Goal: Obtain resource: Download file/media

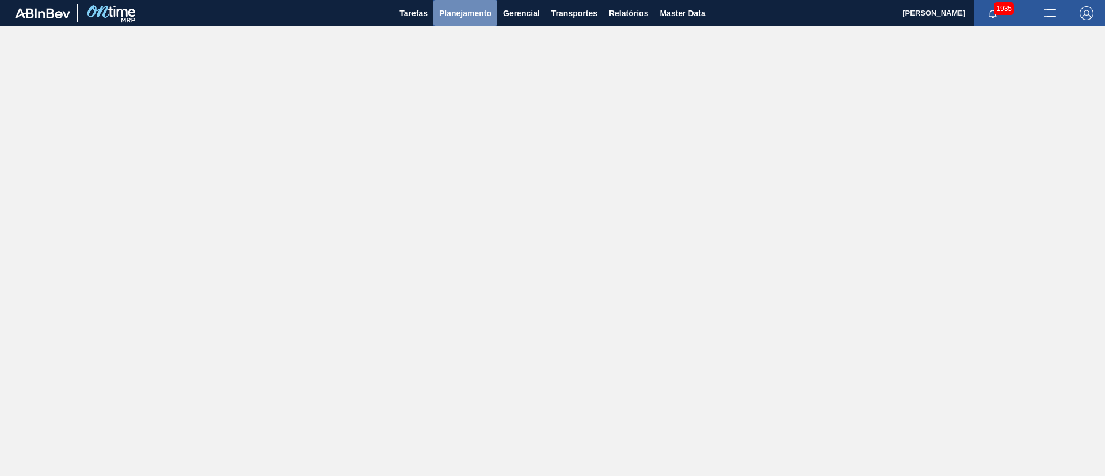
click at [465, 21] on button "Planejamento" at bounding box center [465, 13] width 64 height 26
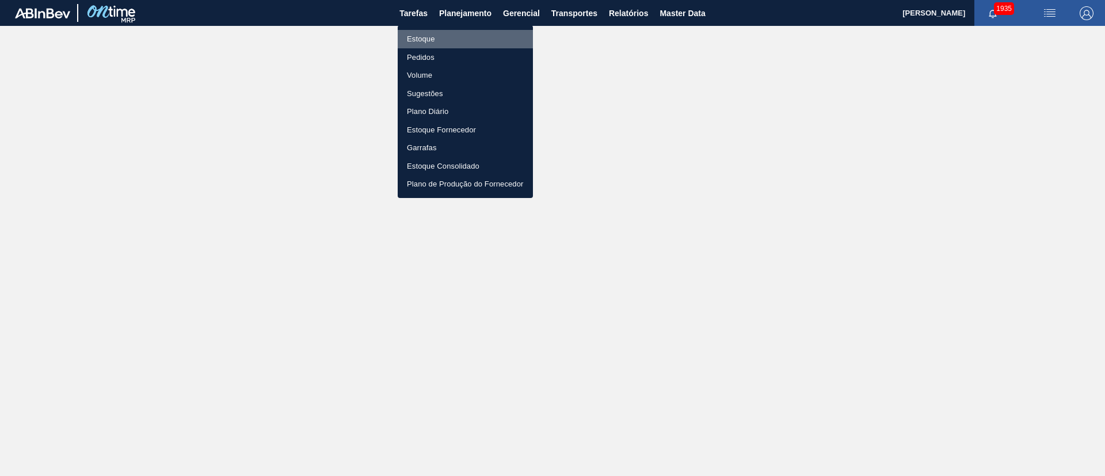
click at [430, 37] on li "Estoque" at bounding box center [465, 39] width 135 height 18
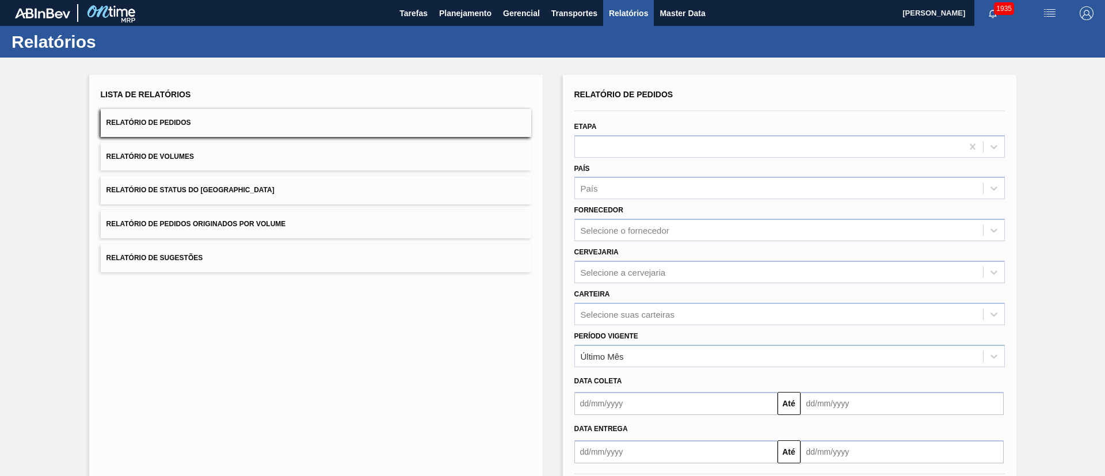
click at [200, 176] on button "Relatório de Status do [GEOGRAPHIC_DATA]" at bounding box center [316, 190] width 431 height 28
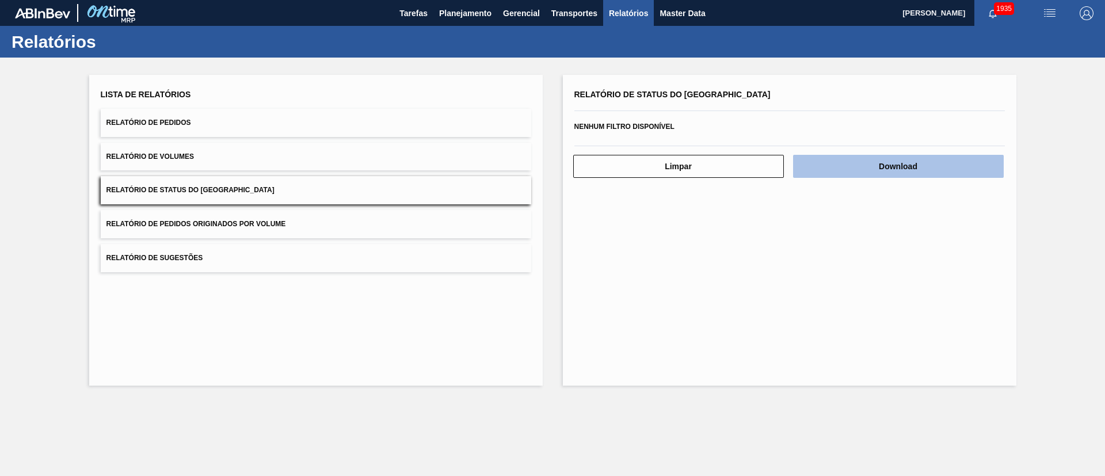
click at [863, 157] on button "Download" at bounding box center [898, 166] width 211 height 23
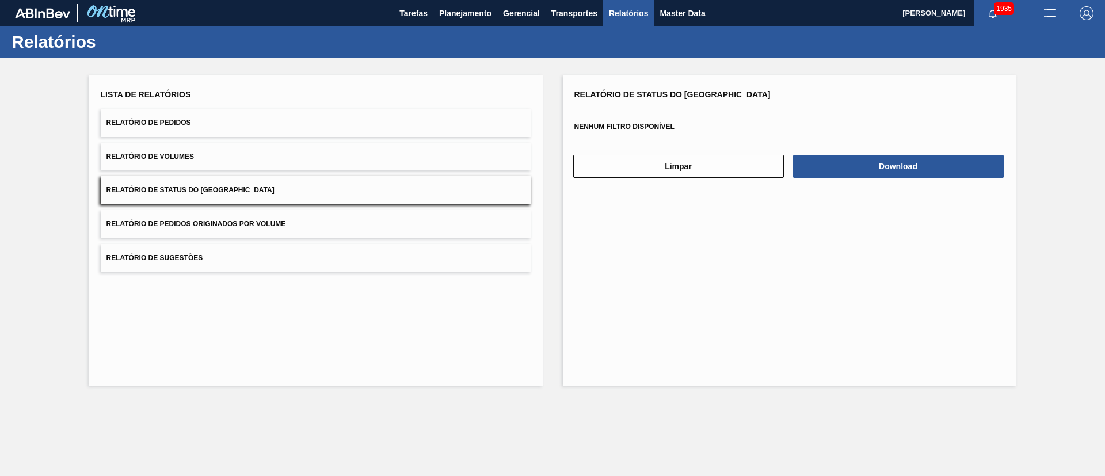
click at [208, 121] on button "Relatório de Pedidos" at bounding box center [316, 123] width 431 height 28
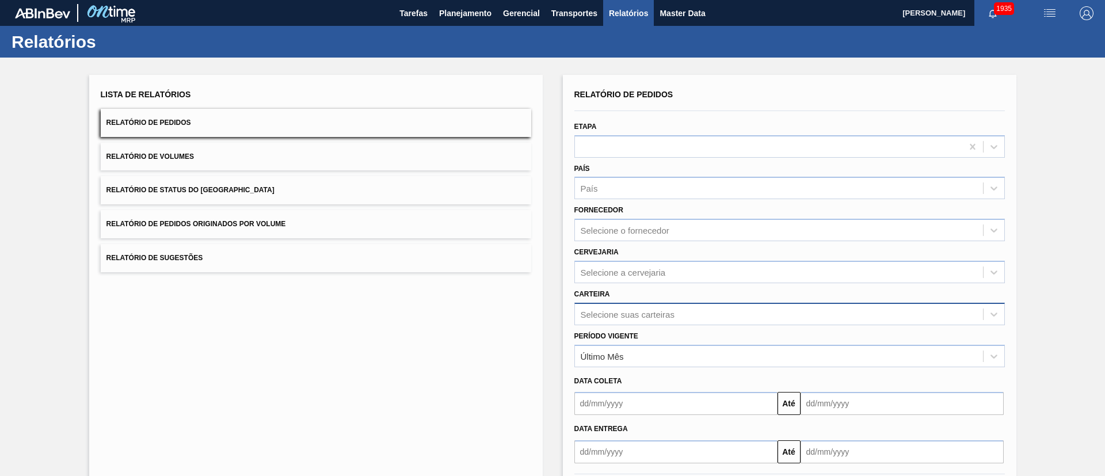
click at [596, 314] on div "Selecione suas carteiras" at bounding box center [790, 314] width 431 height 22
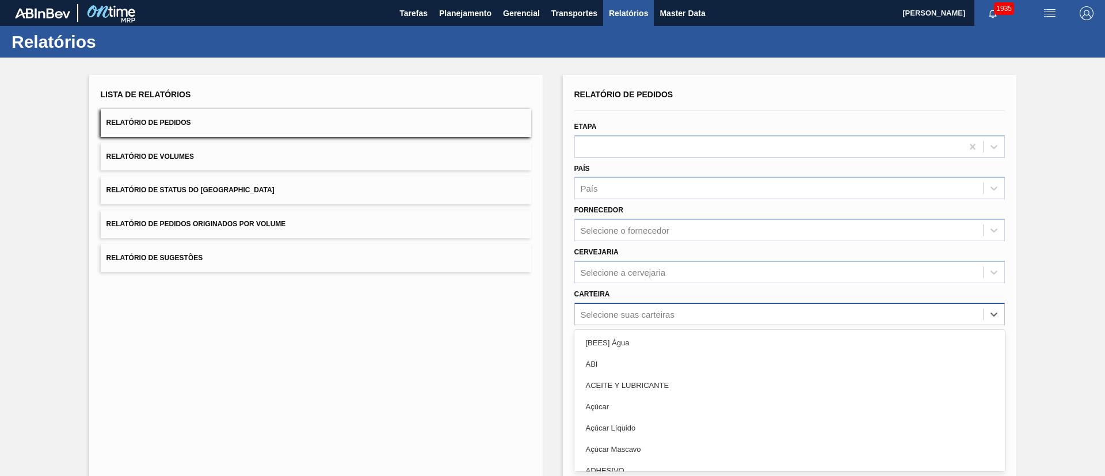
scroll to position [31, 0]
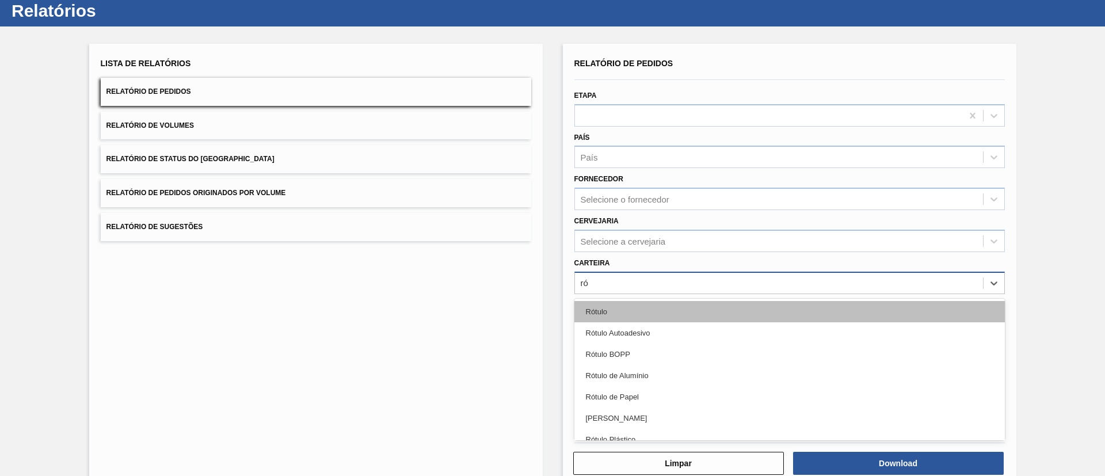
type input "rót"
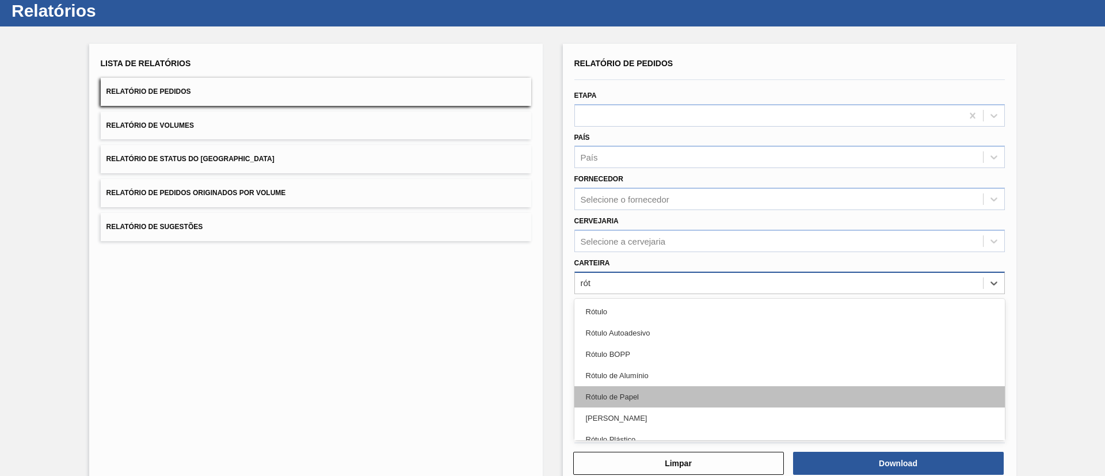
click at [619, 394] on div "Rótulo de Papel" at bounding box center [790, 396] width 431 height 21
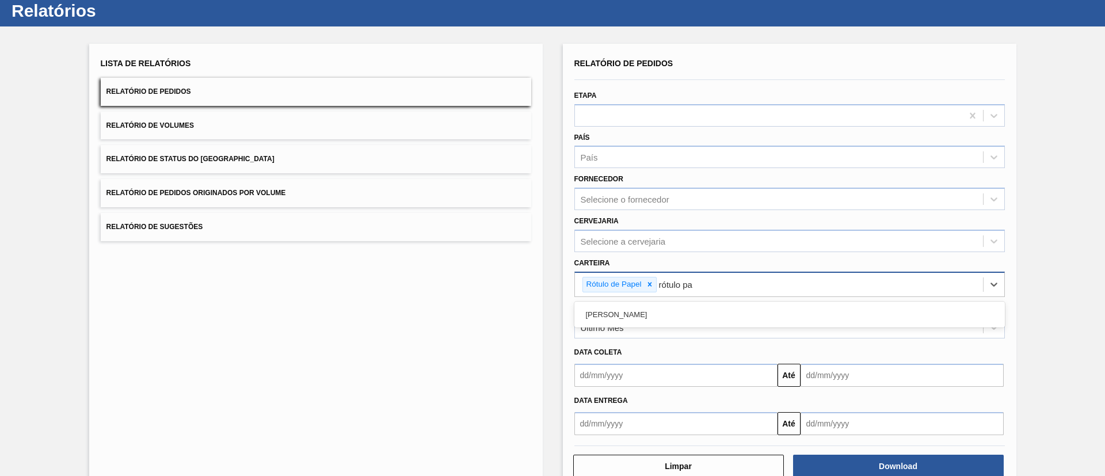
type input "rótulo pa"
click at [610, 298] on div "Período Vigente Último Mês" at bounding box center [790, 318] width 440 height 42
click at [693, 277] on div "Rótulo de Papel" at bounding box center [779, 285] width 408 height 24
type input "rótulo pa"
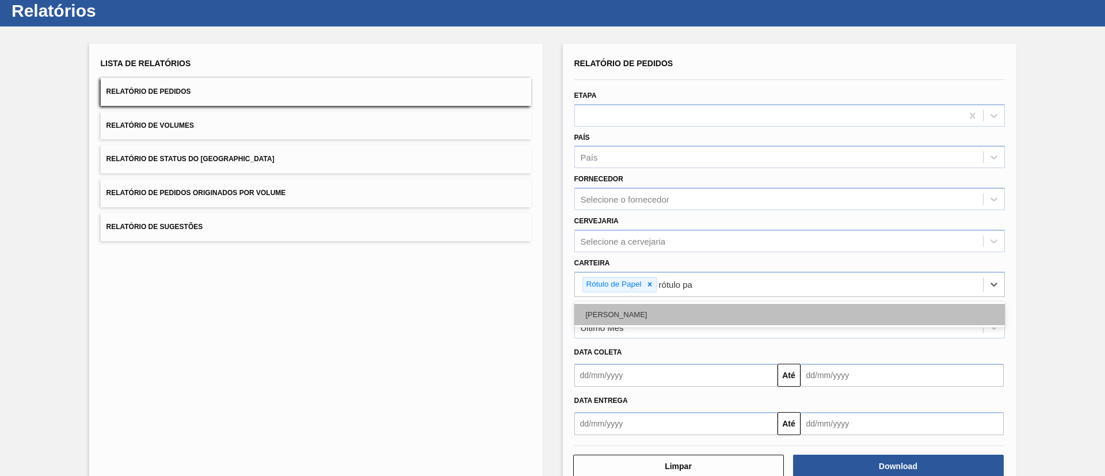
click at [621, 309] on div "[PERSON_NAME]" at bounding box center [790, 314] width 431 height 21
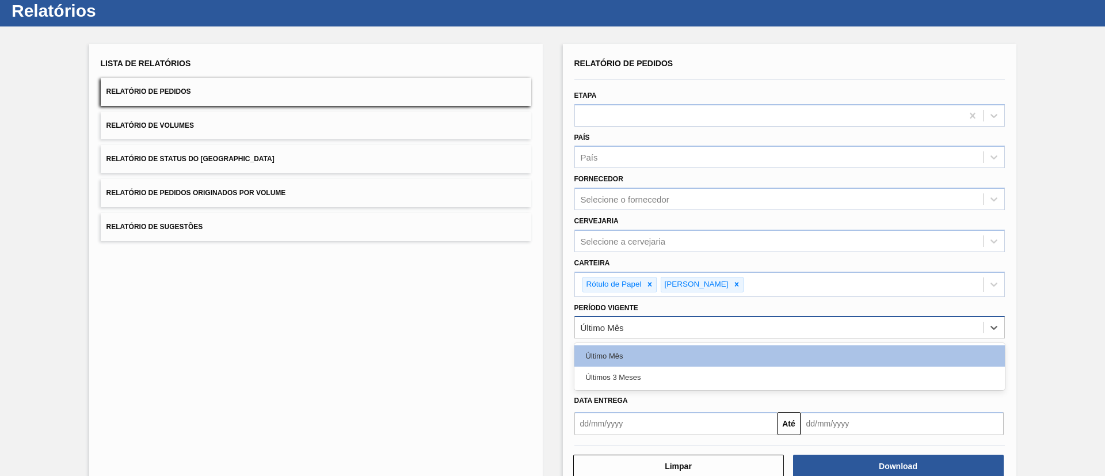
click at [620, 326] on div "Último Mês" at bounding box center [602, 328] width 43 height 10
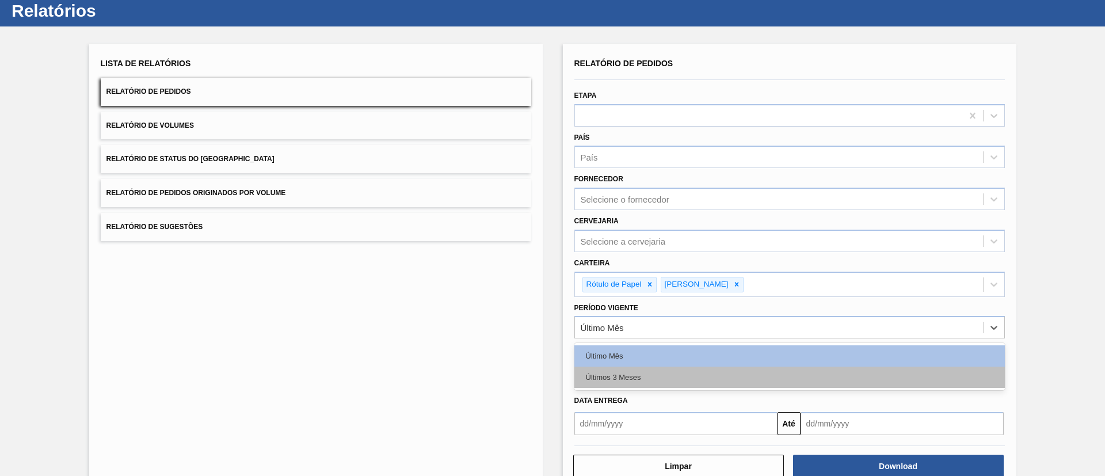
click at [621, 374] on div "Últimos 3 Meses" at bounding box center [790, 377] width 431 height 21
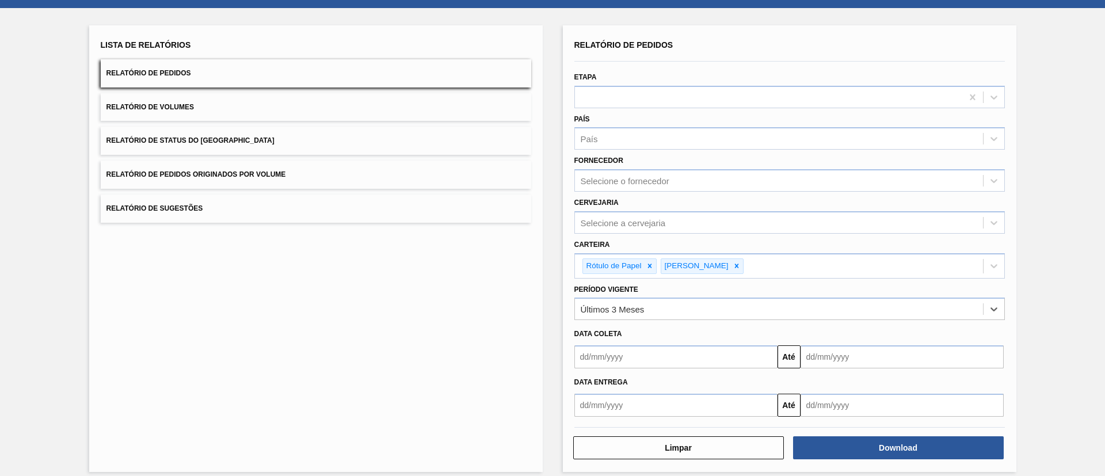
scroll to position [60, 0]
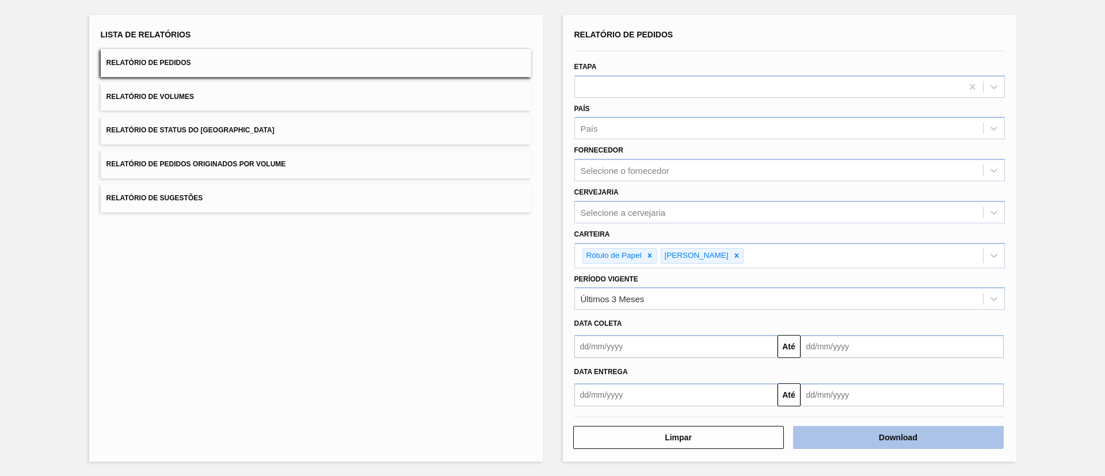
click at [841, 442] on button "Download" at bounding box center [898, 437] width 211 height 23
